Goal: Find specific page/section: Find specific page/section

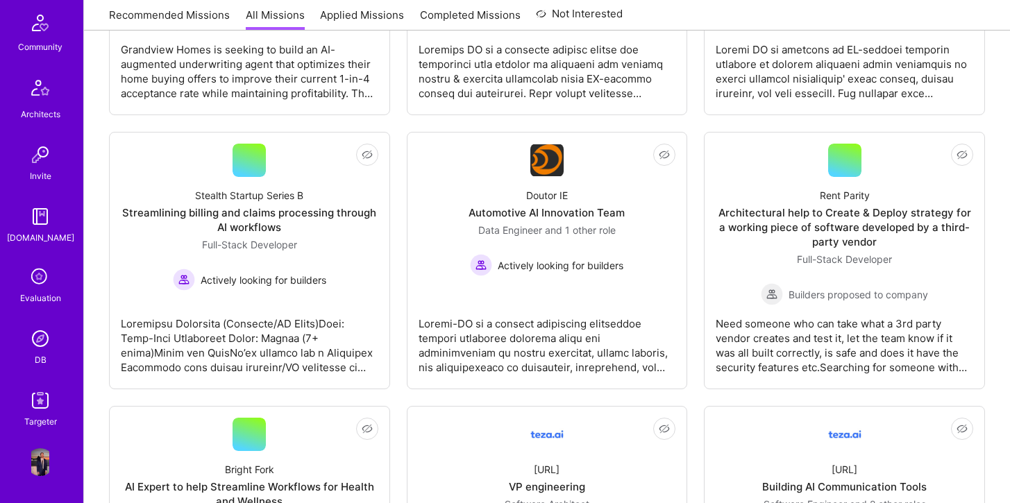
scroll to position [1675, 0]
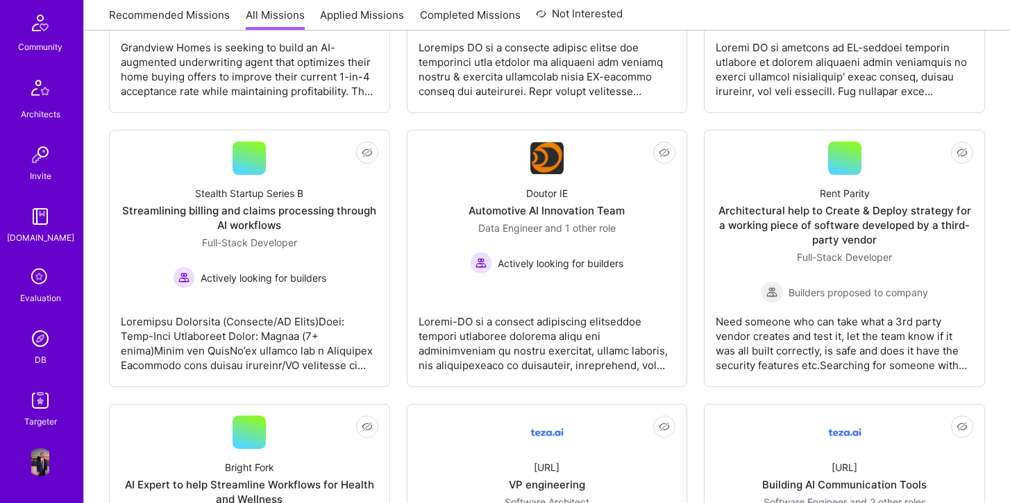
click at [37, 348] on img at bounding box center [40, 339] width 28 height 28
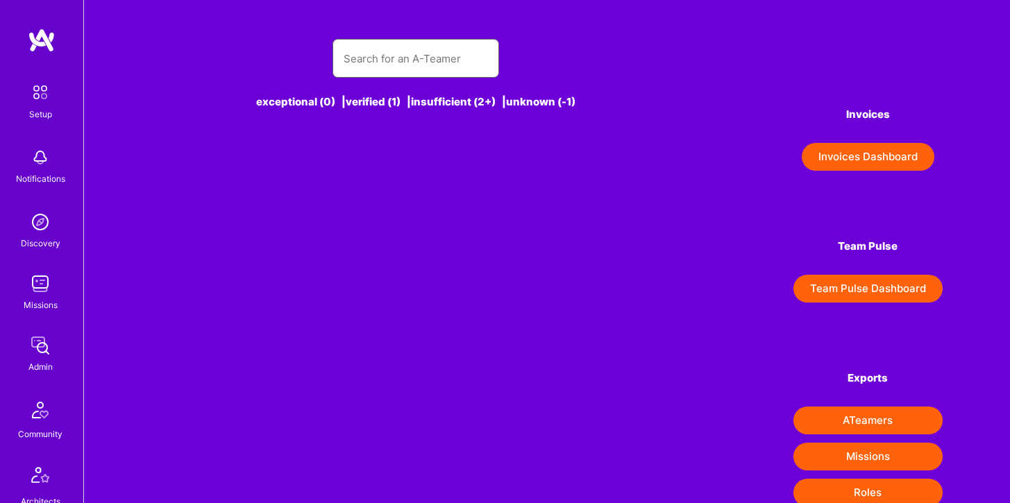
click at [362, 67] on input "text" at bounding box center [415, 58] width 144 height 35
type input "A"
type input "n"
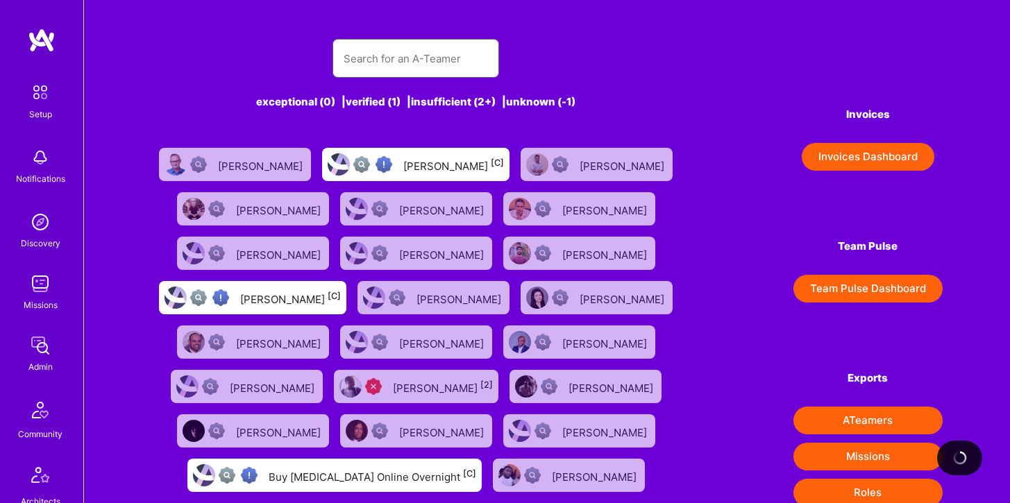
type input "d"
type input "r"
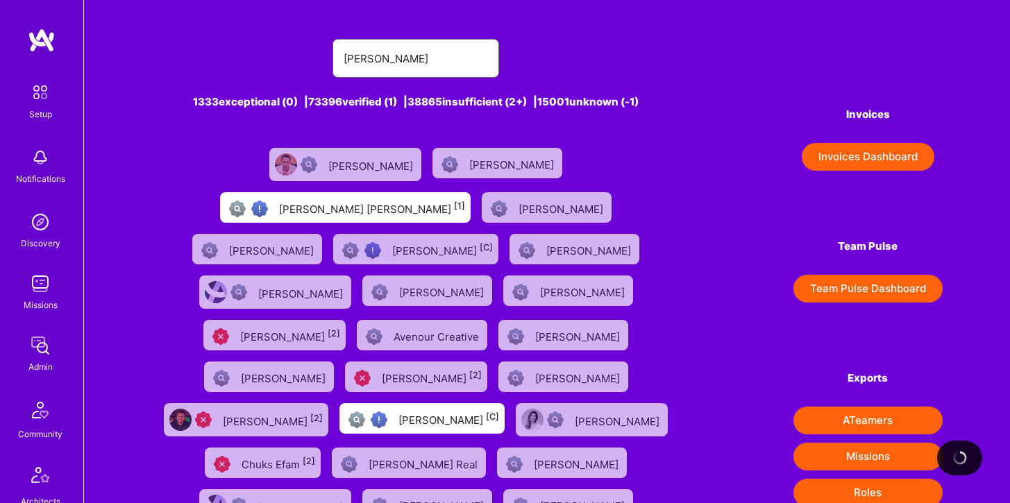
type input "[PERSON_NAME]"
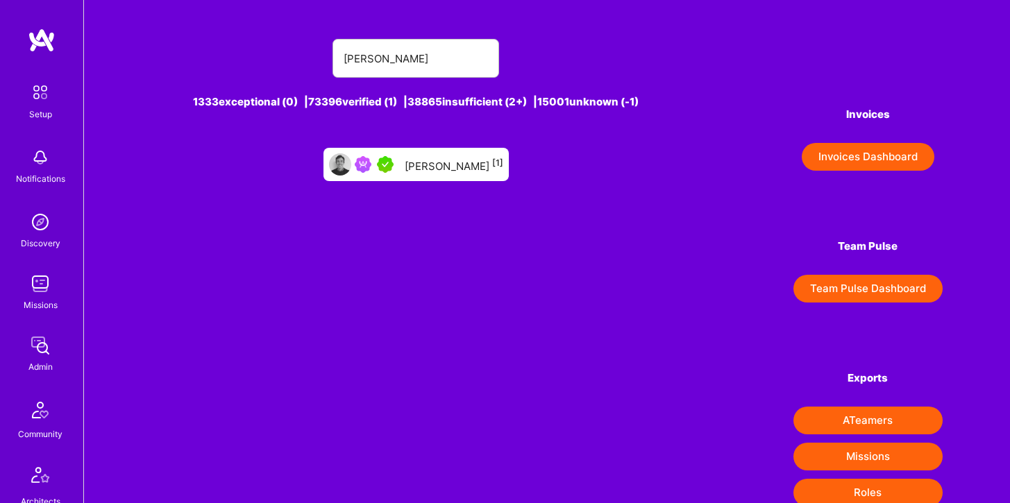
click at [429, 171] on div "[PERSON_NAME] [1]" at bounding box center [454, 164] width 99 height 18
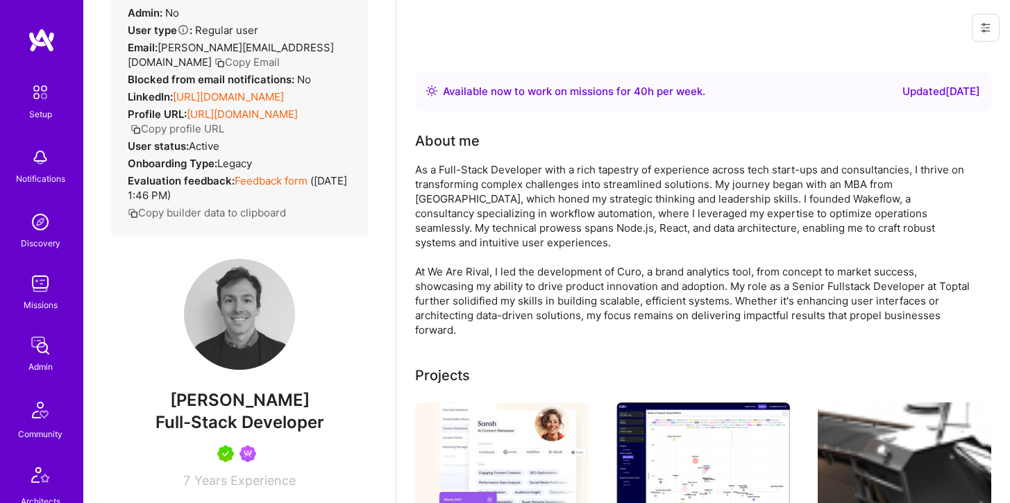
scroll to position [20, 0]
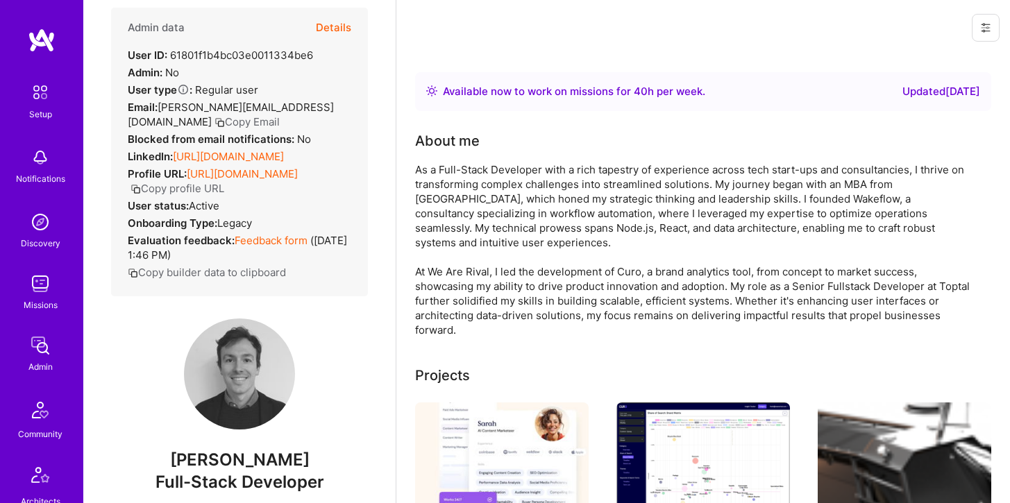
click at [266, 157] on link "[URL][DOMAIN_NAME]" at bounding box center [228, 156] width 111 height 13
